Goal: Find specific page/section: Find specific page/section

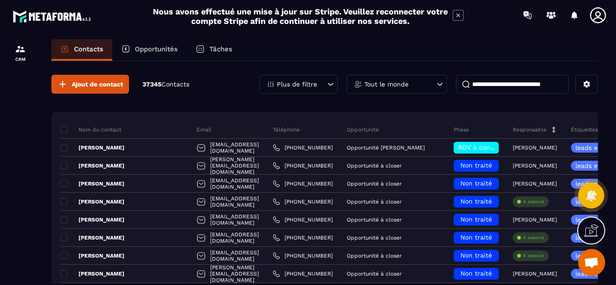
click at [147, 49] on p "Opportunités" at bounding box center [156, 49] width 43 height 8
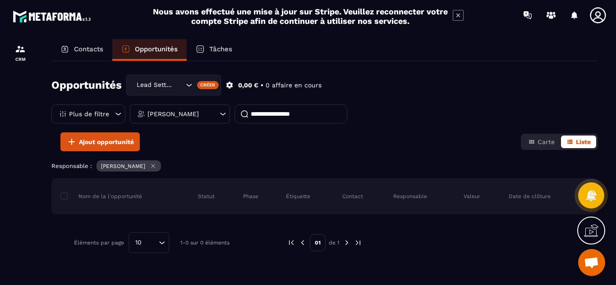
click at [214, 114] on div "[PERSON_NAME]" at bounding box center [180, 114] width 100 height 19
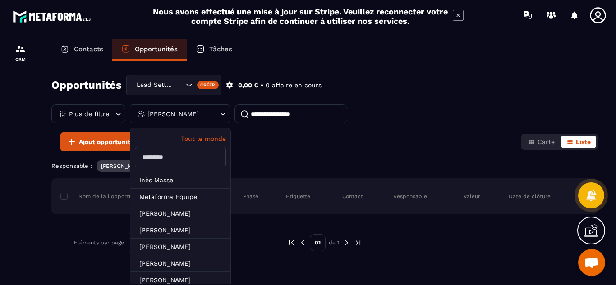
click at [207, 142] on p "Tout le monde" at bounding box center [180, 138] width 91 height 7
click at [251, 149] on div "Ajout opportunité Carte Liste" at bounding box center [324, 142] width 547 height 19
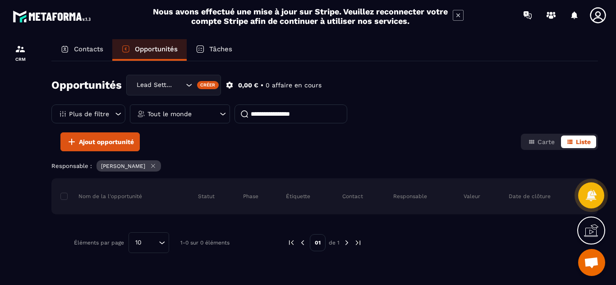
click at [155, 168] on icon at bounding box center [154, 167] width 4 height 4
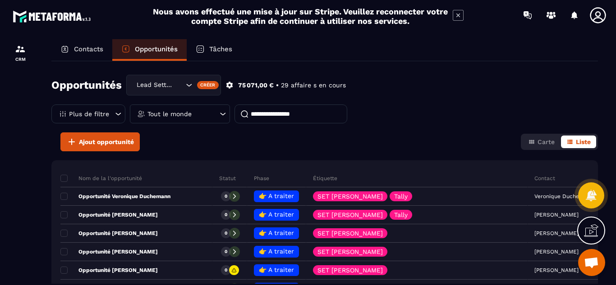
click at [264, 115] on input at bounding box center [291, 114] width 113 height 19
click at [272, 116] on input at bounding box center [291, 114] width 113 height 19
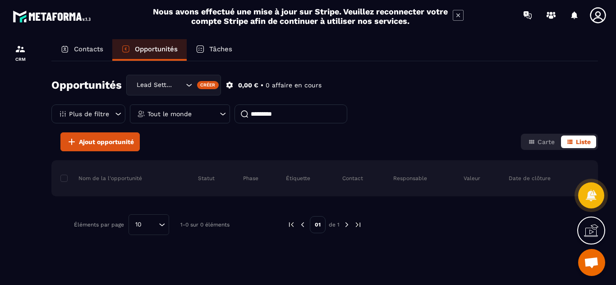
type input "*********"
drag, startPoint x: 293, startPoint y: 111, endPoint x: 228, endPoint y: 113, distance: 65.0
click at [228, 113] on div "Plus de filtre Tout le monde *********" at bounding box center [199, 114] width 296 height 19
click at [81, 46] on p "Contacts" at bounding box center [88, 49] width 29 height 8
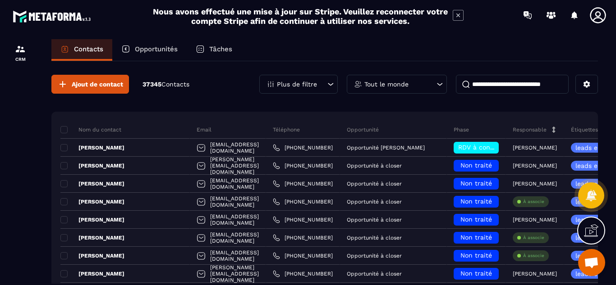
click at [82, 49] on p "Contacts" at bounding box center [88, 49] width 29 height 8
click at [85, 50] on p "Contacts" at bounding box center [88, 49] width 29 height 8
click at [489, 83] on input at bounding box center [512, 84] width 113 height 19
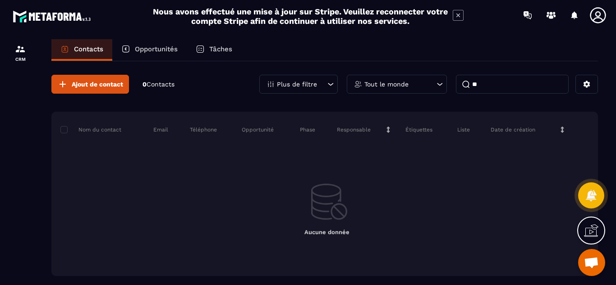
type input "*"
click at [433, 81] on div "Tout le monde" at bounding box center [397, 84] width 100 height 19
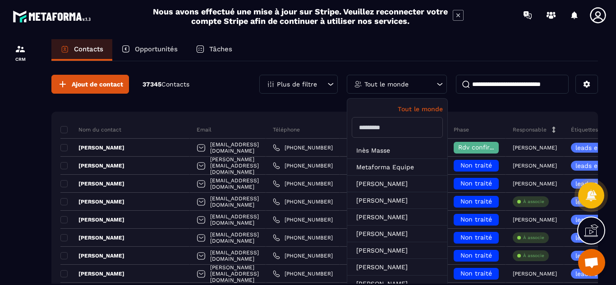
click at [442, 50] on div "Contacts Opportunités Tâches" at bounding box center [324, 50] width 547 height 22
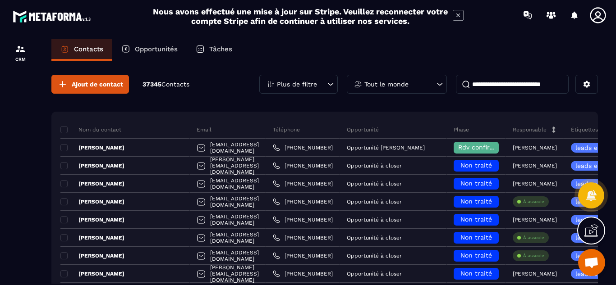
click at [488, 83] on input at bounding box center [512, 84] width 113 height 19
paste input "**********"
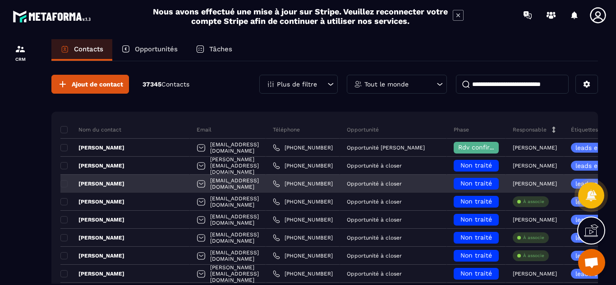
type input "**********"
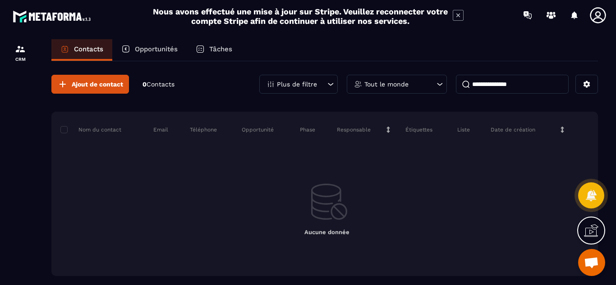
drag, startPoint x: 526, startPoint y: 83, endPoint x: 463, endPoint y: 82, distance: 63.6
click at [463, 82] on input "**********" at bounding box center [512, 84] width 113 height 19
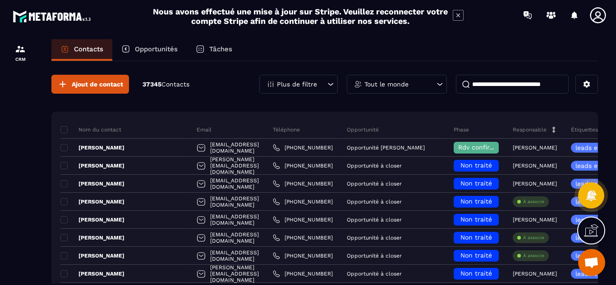
click at [394, 86] on p "Tout le monde" at bounding box center [386, 84] width 44 height 6
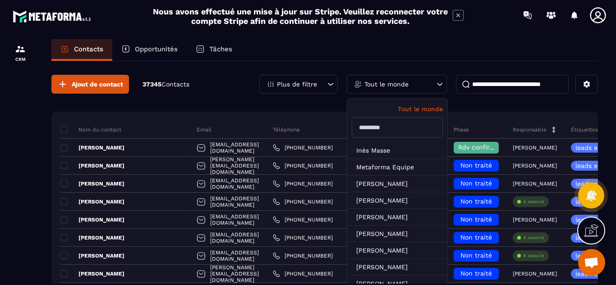
click at [394, 86] on p "Tout le monde" at bounding box center [386, 84] width 44 height 6
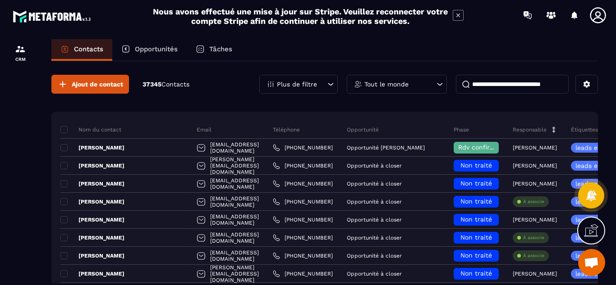
click at [394, 86] on p "Tout le monde" at bounding box center [386, 84] width 44 height 6
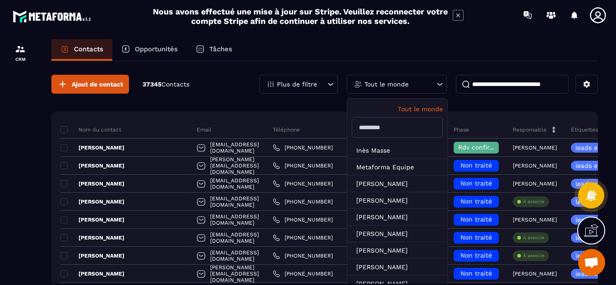
click at [393, 128] on input "text" at bounding box center [397, 127] width 91 height 21
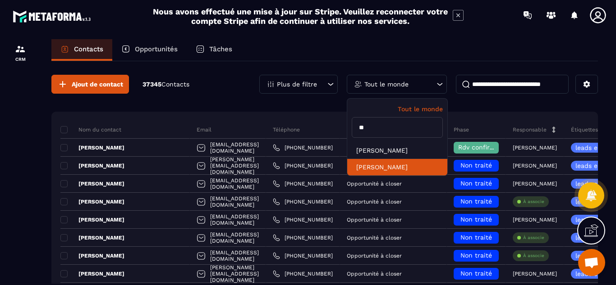
type input "**"
click at [393, 165] on li "[PERSON_NAME]" at bounding box center [397, 167] width 100 height 17
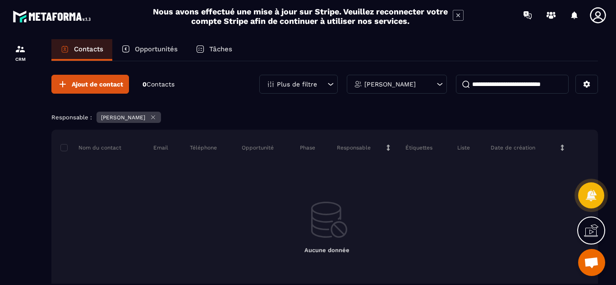
click at [437, 84] on icon at bounding box center [439, 84] width 9 height 9
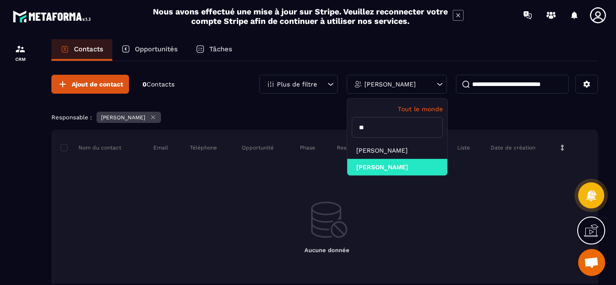
click at [370, 128] on input "**" at bounding box center [397, 127] width 91 height 21
type input "*"
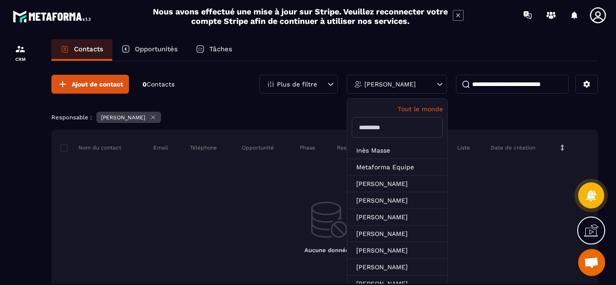
click at [441, 82] on icon at bounding box center [439, 84] width 9 height 9
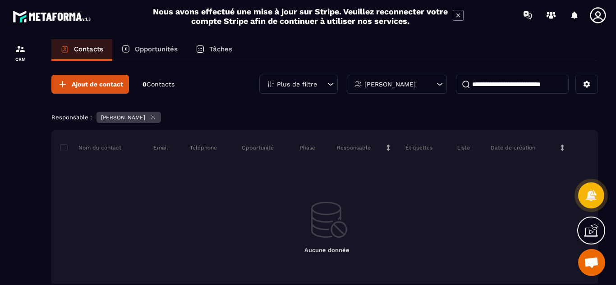
click at [441, 82] on icon at bounding box center [439, 84] width 9 height 9
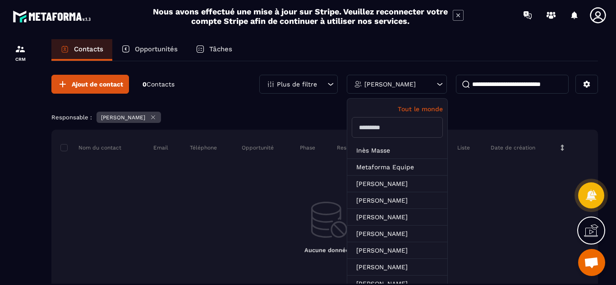
click at [421, 111] on p "Tout le monde" at bounding box center [397, 109] width 91 height 7
click at [318, 106] on div "Ajout de contact 0 Contacts Plus de filtre Tout le monde Tout le monde [PERSON_…" at bounding box center [324, 201] width 547 height 281
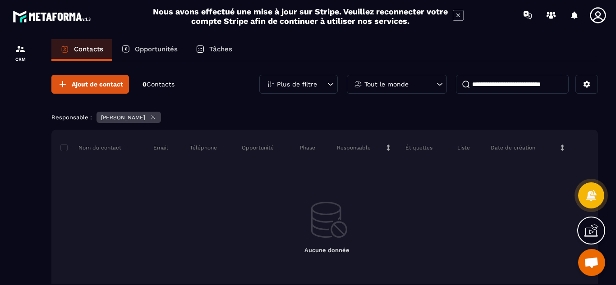
click at [330, 85] on icon at bounding box center [330, 84] width 5 height 3
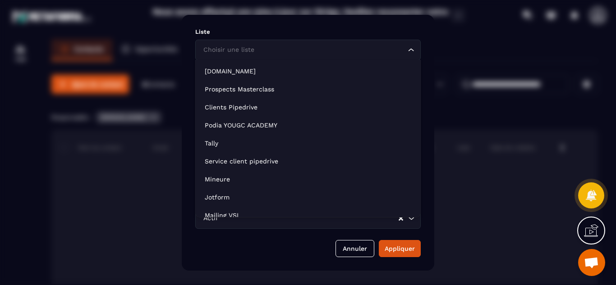
click at [412, 49] on icon "Search for option" at bounding box center [411, 50] width 9 height 9
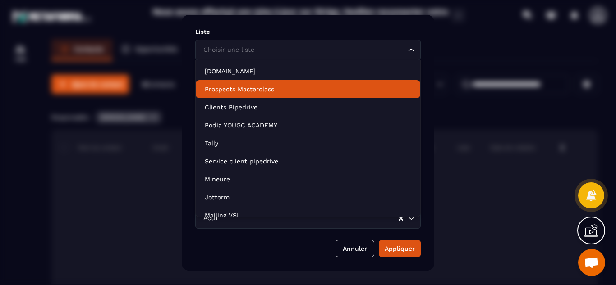
click at [260, 89] on p "Prospects Masterclass" at bounding box center [308, 89] width 207 height 9
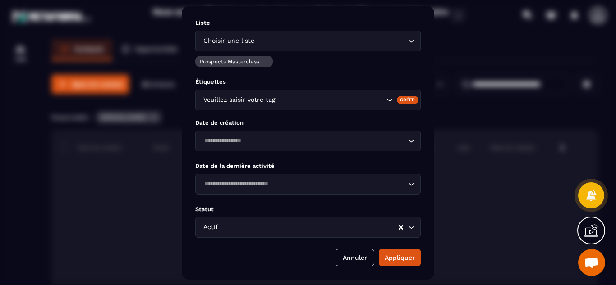
click at [390, 100] on icon "Search for option" at bounding box center [389, 100] width 9 height 9
click at [266, 62] on icon "Modal window" at bounding box center [265, 61] width 7 height 7
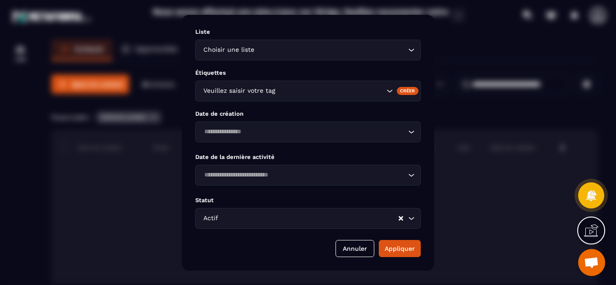
click at [46, 175] on div "Modal window" at bounding box center [308, 142] width 616 height 285
click at [349, 247] on button "Annuler" at bounding box center [355, 248] width 39 height 17
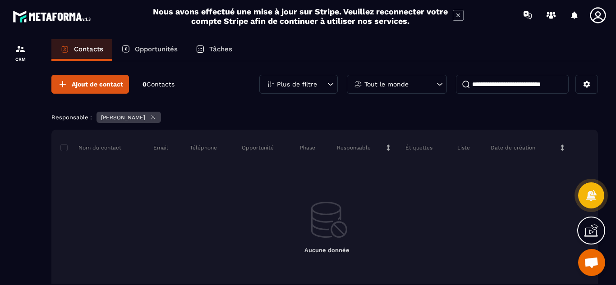
click at [155, 118] on icon at bounding box center [154, 118] width 4 height 4
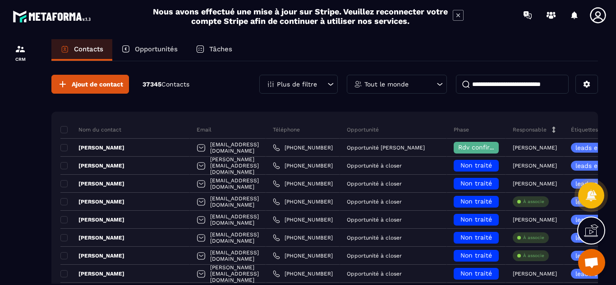
click at [153, 50] on p "Opportunités" at bounding box center [156, 49] width 43 height 8
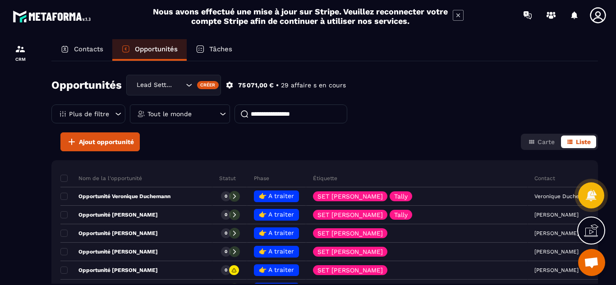
click at [277, 118] on input at bounding box center [291, 114] width 113 height 19
paste input "**********"
type input "**********"
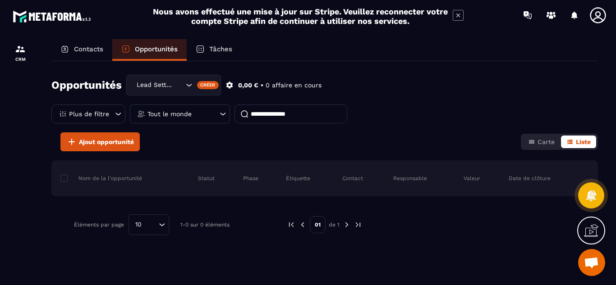
drag, startPoint x: 301, startPoint y: 114, endPoint x: 248, endPoint y: 110, distance: 53.4
click at [248, 110] on input "**********" at bounding box center [291, 114] width 113 height 19
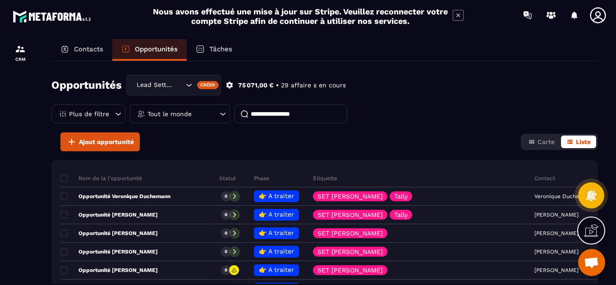
click at [114, 115] on icon at bounding box center [118, 114] width 9 height 9
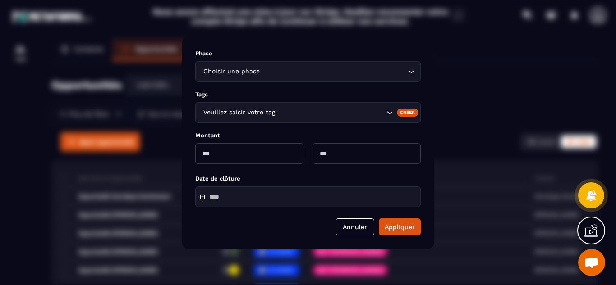
click at [408, 74] on icon "Search for option" at bounding box center [411, 71] width 9 height 9
click at [12, 133] on div "Modal window" at bounding box center [308, 142] width 616 height 285
click at [345, 229] on button "Annuler" at bounding box center [355, 227] width 39 height 17
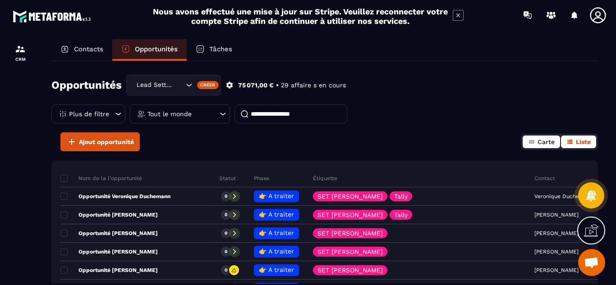
click at [543, 145] on span "Carte" at bounding box center [546, 141] width 17 height 7
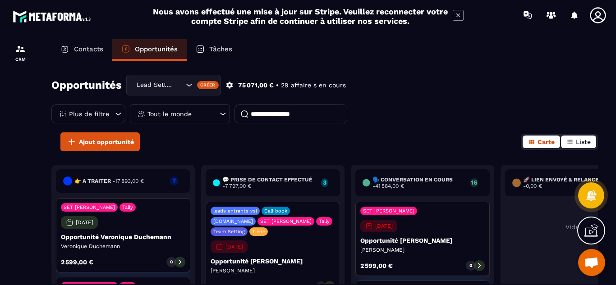
click at [580, 142] on span "Liste" at bounding box center [583, 141] width 15 height 7
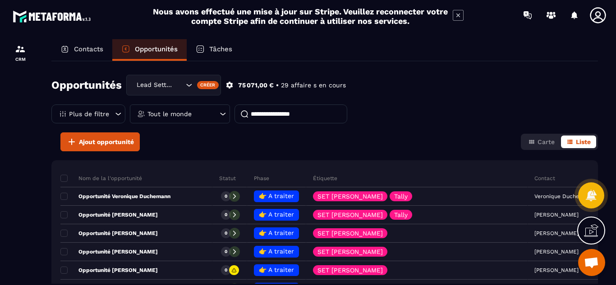
click at [115, 113] on icon at bounding box center [118, 114] width 9 height 9
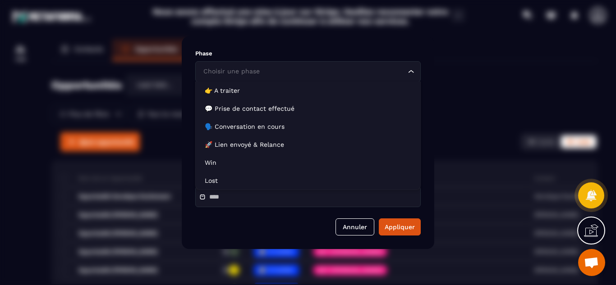
click at [261, 74] on input "Search for option" at bounding box center [303, 72] width 205 height 10
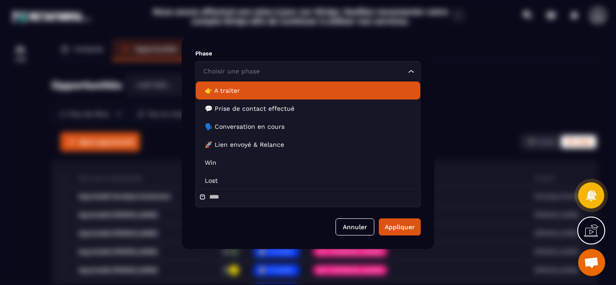
click at [234, 89] on p "👉 A traiter" at bounding box center [308, 90] width 207 height 9
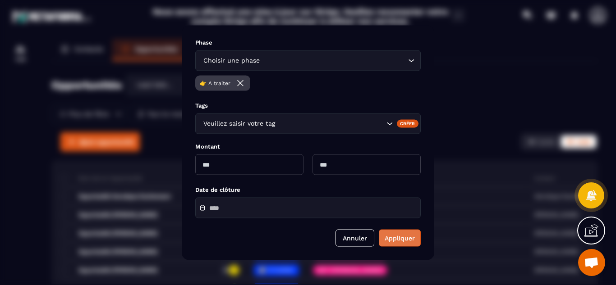
click at [403, 238] on button "Appliquer" at bounding box center [400, 238] width 42 height 17
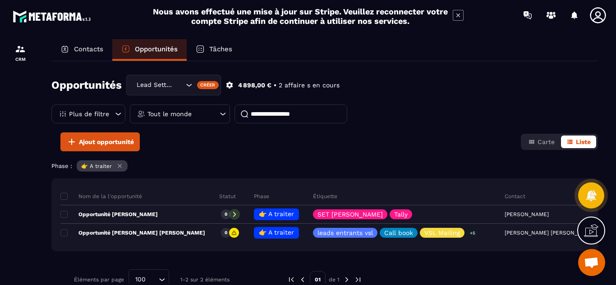
click at [120, 168] on icon at bounding box center [119, 166] width 7 height 7
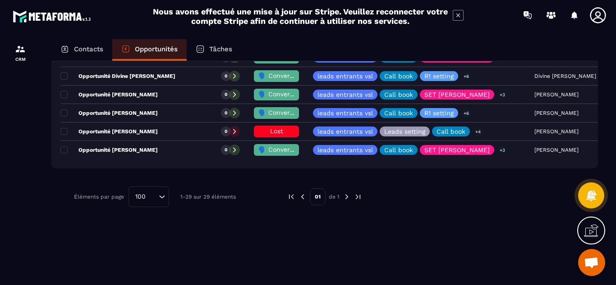
scroll to position [578, 0]
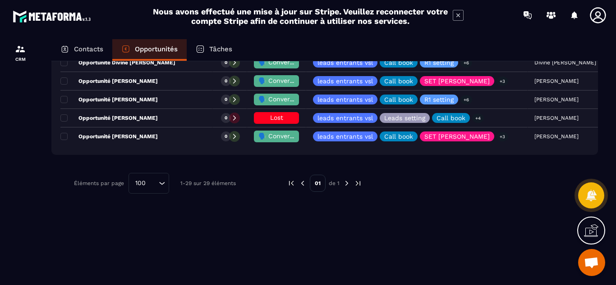
click at [346, 183] on img at bounding box center [347, 183] width 8 height 8
click at [356, 184] on img at bounding box center [358, 183] width 8 height 8
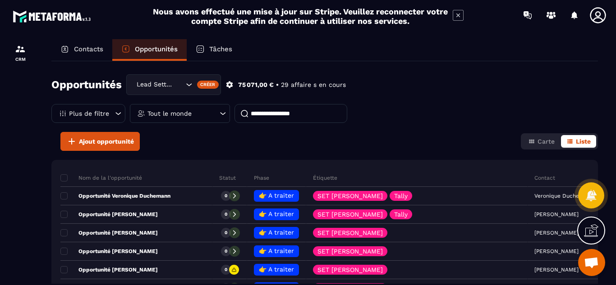
scroll to position [0, 0]
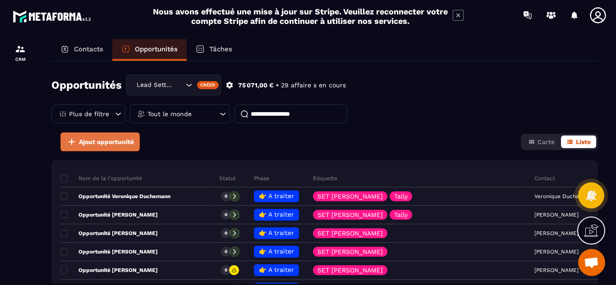
click at [71, 143] on icon at bounding box center [72, 142] width 6 height 6
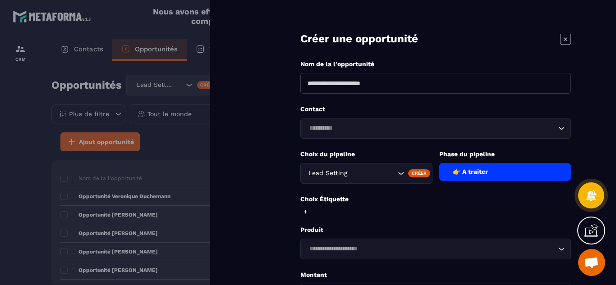
click at [12, 141] on div at bounding box center [308, 142] width 616 height 285
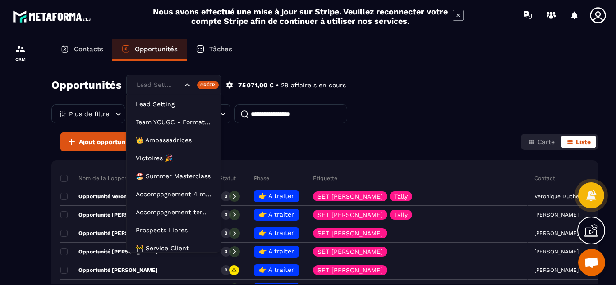
click at [192, 83] on icon "Search for option" at bounding box center [187, 85] width 9 height 9
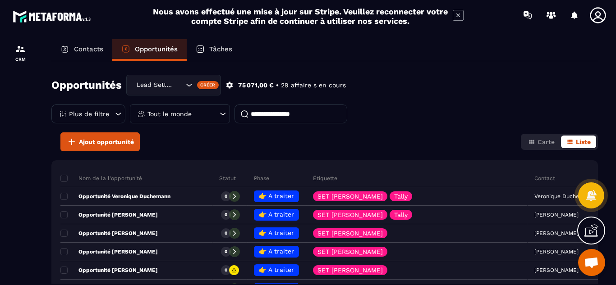
click at [192, 83] on icon "Search for option" at bounding box center [188, 85] width 9 height 9
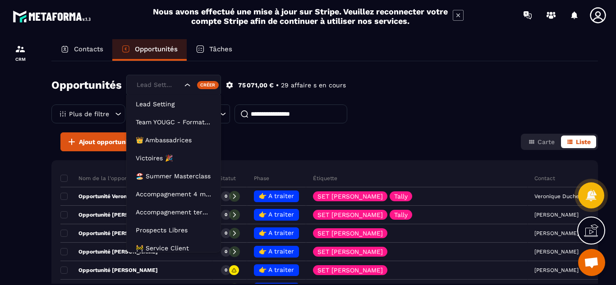
click at [190, 84] on icon "Search for option" at bounding box center [187, 85] width 9 height 9
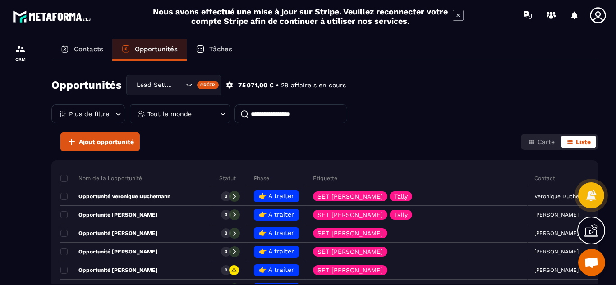
click at [425, 99] on div "Opportunités Lead Setting Lead Setting Team YOUGC - Formations 👑 Ambassadrices …" at bounding box center [324, 104] width 547 height 58
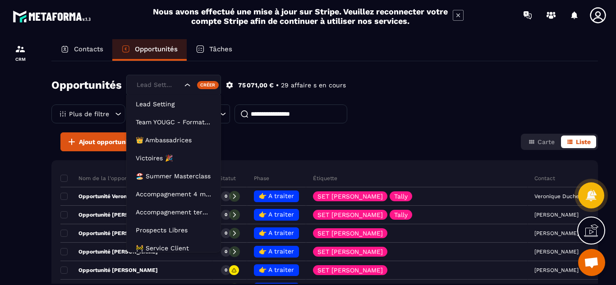
click at [192, 87] on div "Search for option" at bounding box center [198, 85] width 31 height 9
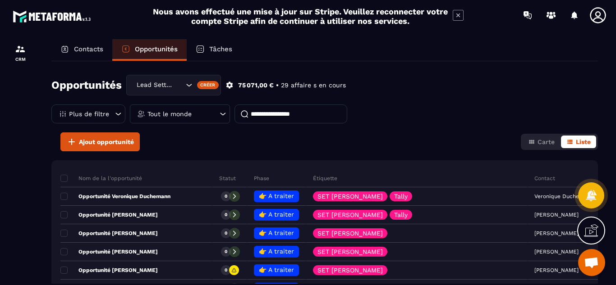
click at [192, 87] on div "Search for option" at bounding box center [199, 85] width 31 height 9
click at [190, 112] on p "Tout le monde" at bounding box center [169, 114] width 44 height 6
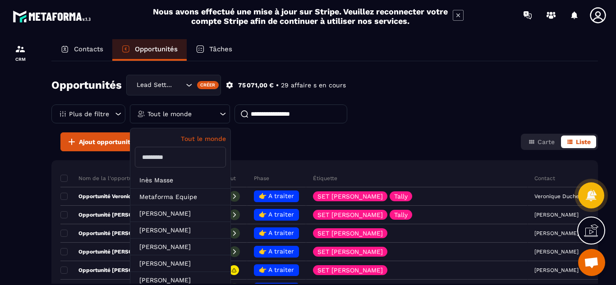
click at [190, 112] on p "Tout le monde" at bounding box center [169, 114] width 44 height 6
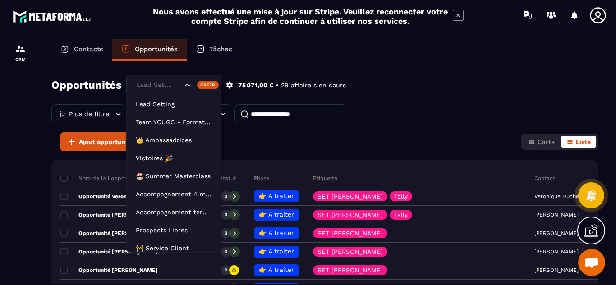
click at [189, 83] on icon "Search for option" at bounding box center [187, 85] width 9 height 9
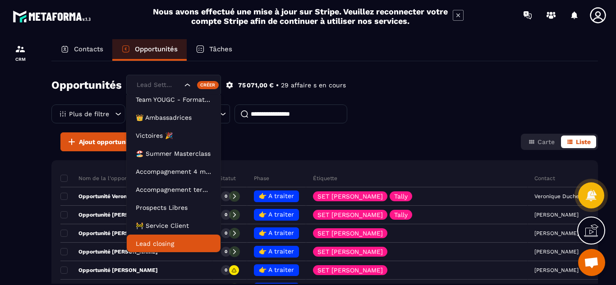
scroll to position [36, 0]
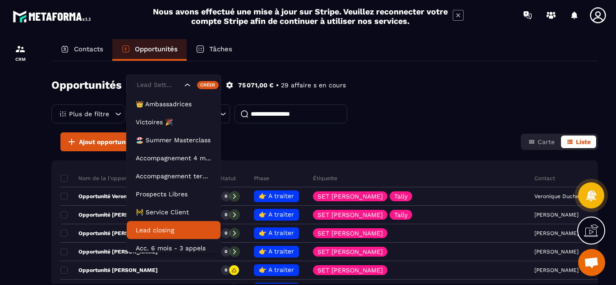
click at [165, 228] on p "Lead closing" at bounding box center [174, 230] width 76 height 9
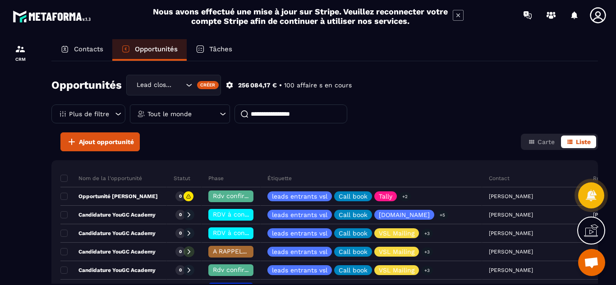
click at [262, 110] on input at bounding box center [291, 114] width 113 height 19
type input "*"
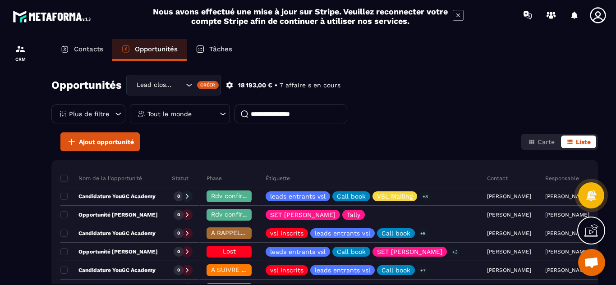
click at [203, 114] on div "Tout le monde" at bounding box center [180, 114] width 100 height 19
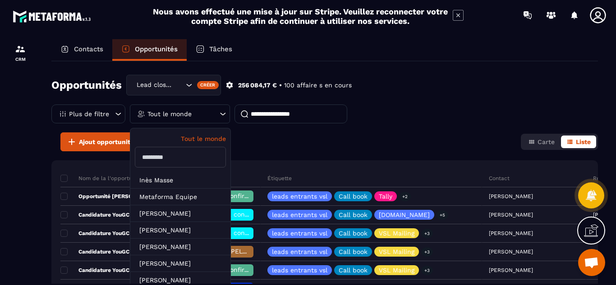
click at [182, 161] on input "text" at bounding box center [180, 157] width 91 height 21
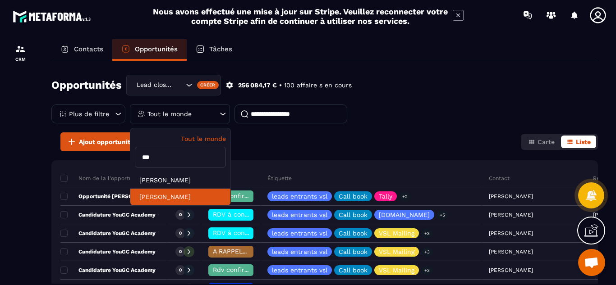
type input "***"
click at [168, 198] on li "[PERSON_NAME]" at bounding box center [180, 197] width 100 height 17
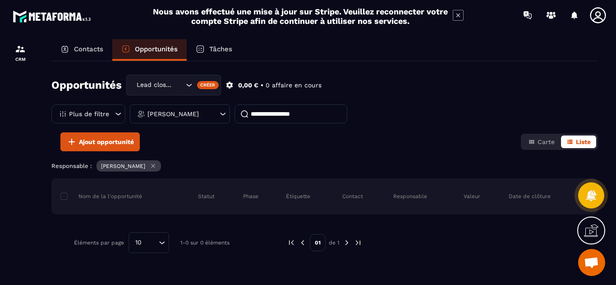
click at [155, 166] on icon at bounding box center [154, 167] width 4 height 4
